Goal: Use online tool/utility: Utilize a website feature to perform a specific function

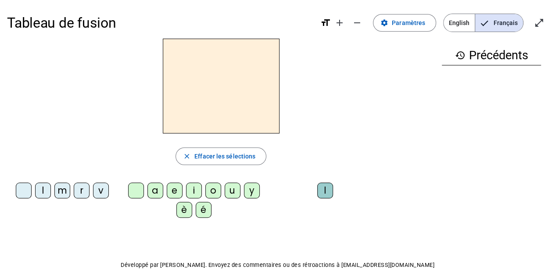
click at [41, 195] on div "l" at bounding box center [43, 191] width 16 height 16
click at [158, 192] on div "a" at bounding box center [155, 191] width 16 height 16
click at [61, 192] on div "m" at bounding box center [62, 191] width 16 height 16
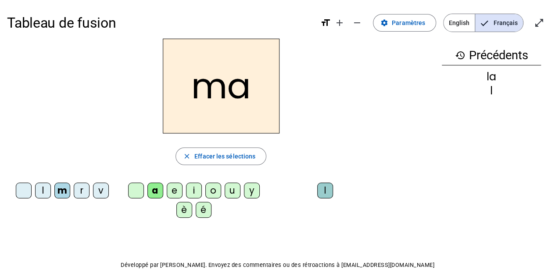
click at [81, 191] on div "r" at bounding box center [82, 191] width 16 height 16
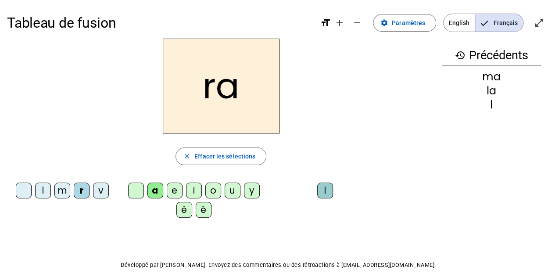
click at [101, 191] on div "v" at bounding box center [101, 191] width 16 height 16
click at [43, 190] on div "l" at bounding box center [43, 191] width 16 height 16
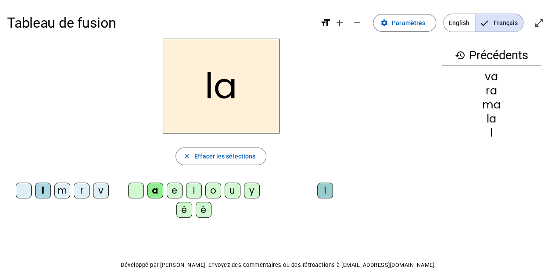
click at [170, 191] on div "e" at bounding box center [175, 191] width 16 height 16
click at [196, 190] on div "i" at bounding box center [194, 191] width 16 height 16
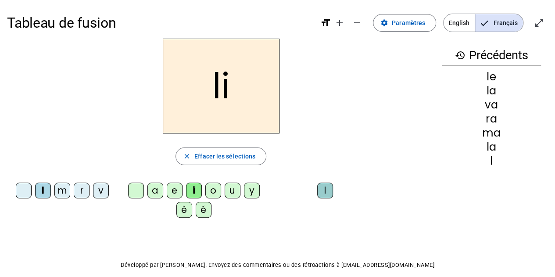
click at [215, 194] on div "o" at bounding box center [213, 191] width 16 height 16
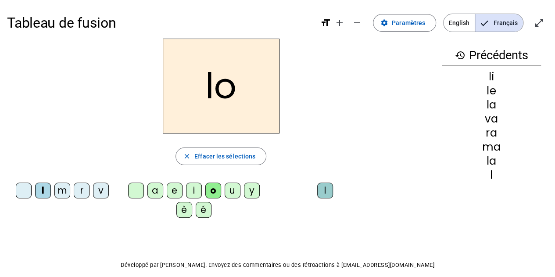
click at [229, 193] on div "u" at bounding box center [233, 191] width 16 height 16
click at [250, 192] on div "y" at bounding box center [252, 191] width 16 height 16
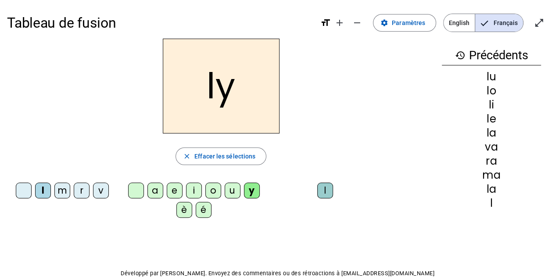
click at [183, 210] on div "è" at bounding box center [184, 210] width 16 height 16
click at [204, 212] on div "é" at bounding box center [204, 210] width 16 height 16
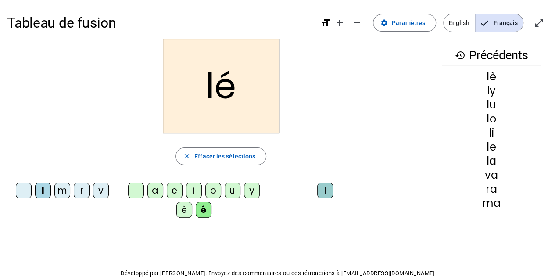
click at [155, 190] on div "a" at bounding box center [155, 191] width 16 height 16
click at [65, 190] on div "m" at bounding box center [62, 191] width 16 height 16
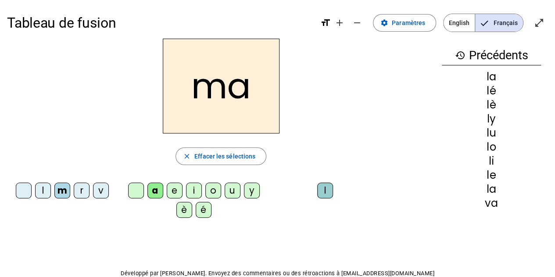
click at [173, 190] on div "e" at bounding box center [175, 191] width 16 height 16
click at [191, 192] on div "i" at bounding box center [194, 191] width 16 height 16
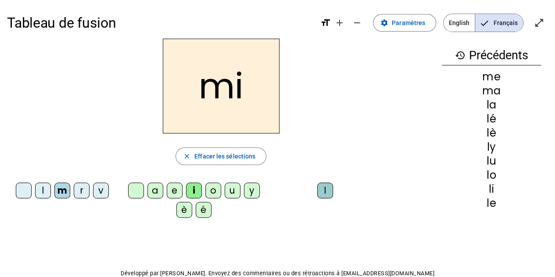
click at [212, 194] on div "o" at bounding box center [213, 191] width 16 height 16
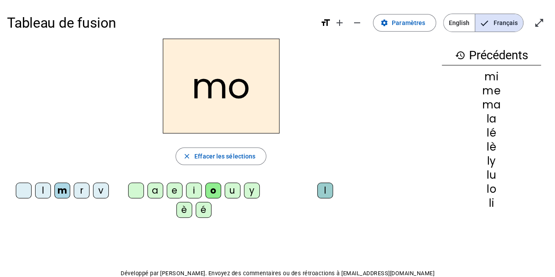
click at [230, 190] on div "u" at bounding box center [233, 191] width 16 height 16
click at [249, 189] on div "y" at bounding box center [252, 191] width 16 height 16
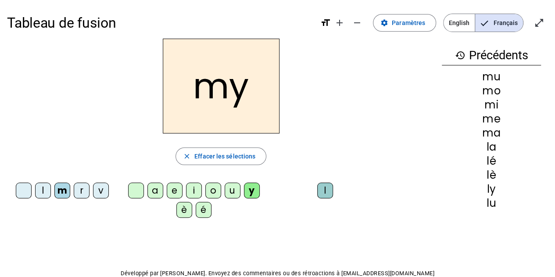
click at [182, 212] on div "è" at bounding box center [184, 210] width 16 height 16
click at [207, 210] on div "é" at bounding box center [204, 210] width 16 height 16
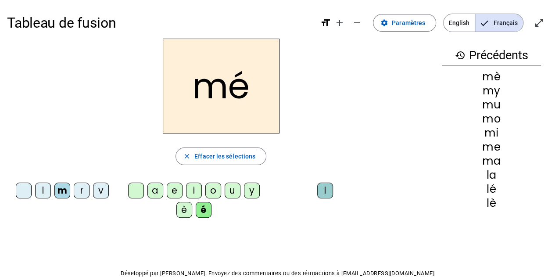
click at [152, 195] on div "a" at bounding box center [155, 191] width 16 height 16
click at [82, 193] on div "r" at bounding box center [82, 191] width 16 height 16
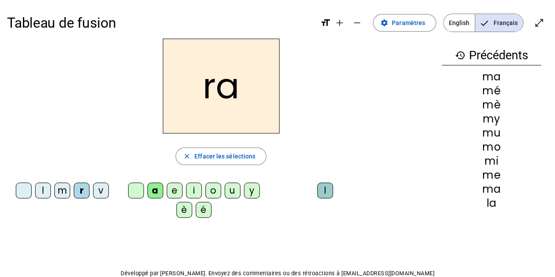
click at [154, 192] on div "a" at bounding box center [155, 191] width 16 height 16
click at [176, 194] on div "e" at bounding box center [175, 191] width 16 height 16
click at [194, 189] on div "i" at bounding box center [194, 191] width 16 height 16
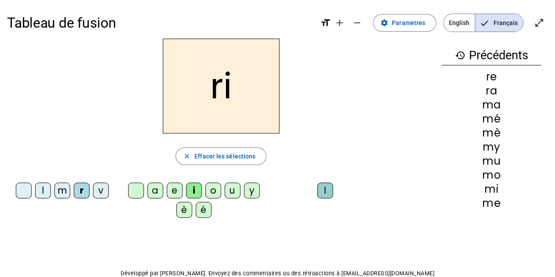
click at [212, 190] on div "o" at bounding box center [213, 191] width 16 height 16
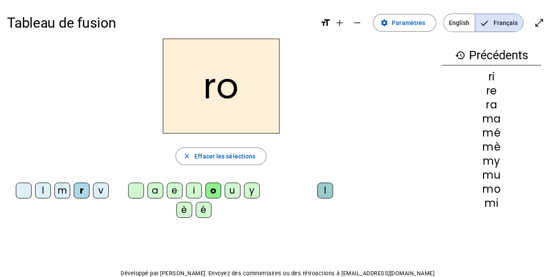
click at [234, 191] on div "u" at bounding box center [233, 191] width 16 height 16
click at [252, 189] on div "y" at bounding box center [252, 191] width 16 height 16
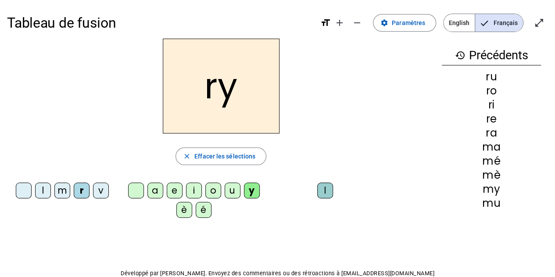
click at [183, 211] on div "è" at bounding box center [184, 210] width 16 height 16
click at [203, 213] on div "é" at bounding box center [204, 210] width 16 height 16
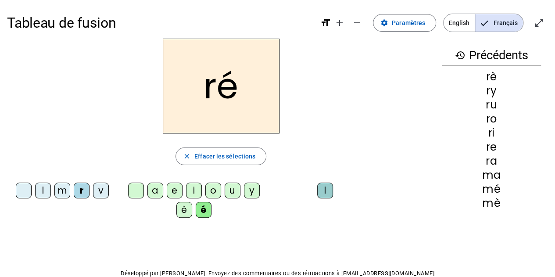
click at [156, 192] on div "a" at bounding box center [155, 191] width 16 height 16
click at [101, 193] on div "v" at bounding box center [101, 191] width 16 height 16
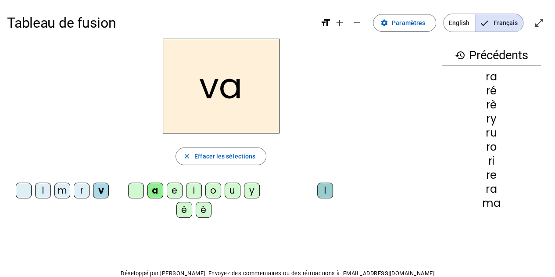
click at [173, 187] on div "e" at bounding box center [175, 191] width 16 height 16
click at [192, 191] on div "i" at bounding box center [194, 191] width 16 height 16
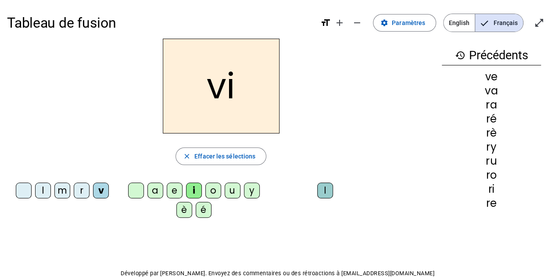
click at [213, 192] on div "o" at bounding box center [213, 191] width 16 height 16
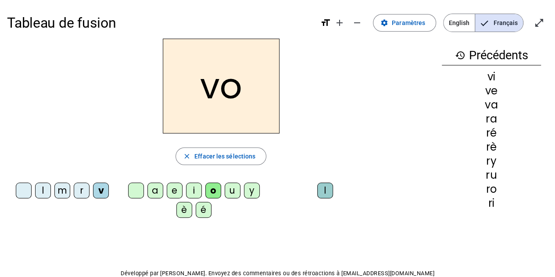
click at [231, 189] on div "u" at bounding box center [233, 191] width 16 height 16
click at [249, 190] on div "y" at bounding box center [252, 191] width 16 height 16
click at [183, 211] on div "è" at bounding box center [184, 210] width 16 height 16
click at [205, 212] on div "é" at bounding box center [204, 210] width 16 height 16
